Goal: Find specific page/section: Find specific page/section

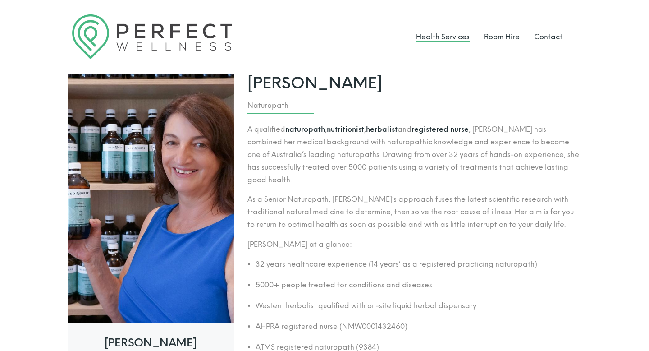
click at [449, 35] on link "Health Services" at bounding box center [443, 36] width 54 height 9
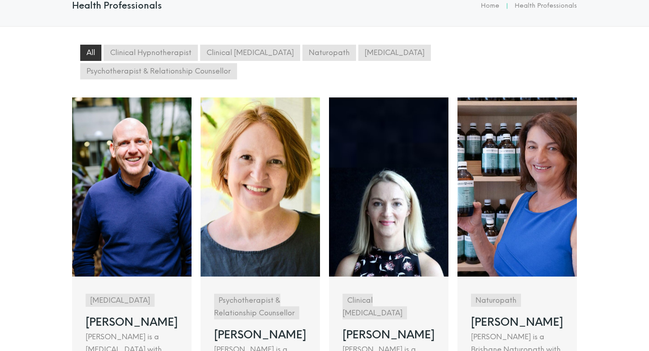
scroll to position [91, 0]
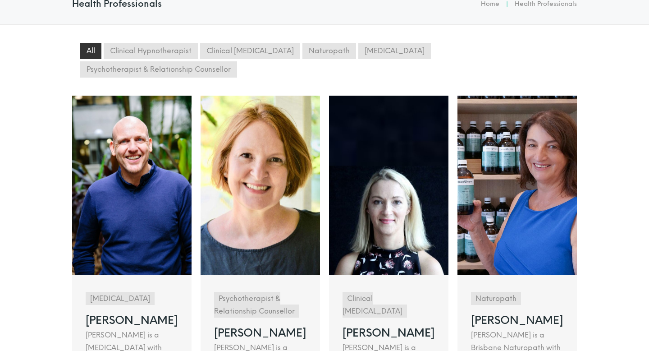
click at [480, 198] on link at bounding box center [516, 314] width 119 height 436
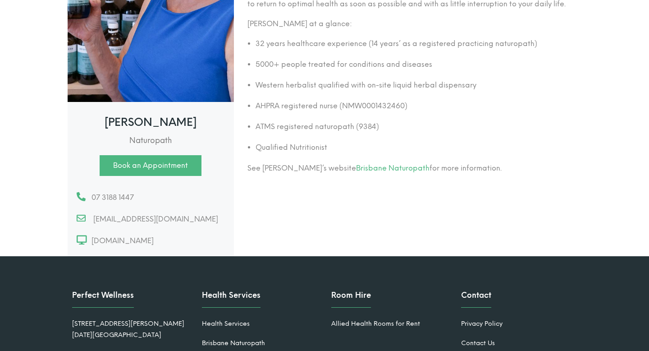
scroll to position [237, 0]
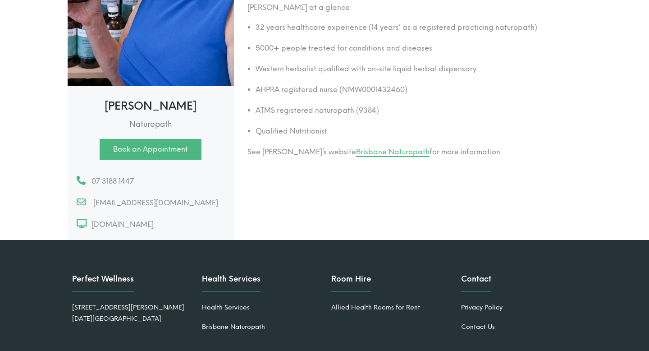
click at [356, 147] on link "Brisbane Naturopath" at bounding box center [392, 151] width 73 height 9
